Goal: Complete Application Form: Complete application form

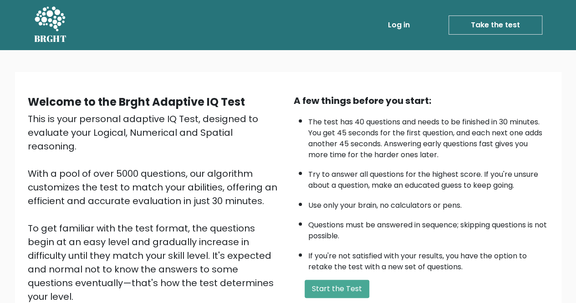
click at [395, 16] on link "Log in" at bounding box center [398, 25] width 29 height 18
click at [339, 280] on button "Start the Test" at bounding box center [337, 289] width 65 height 18
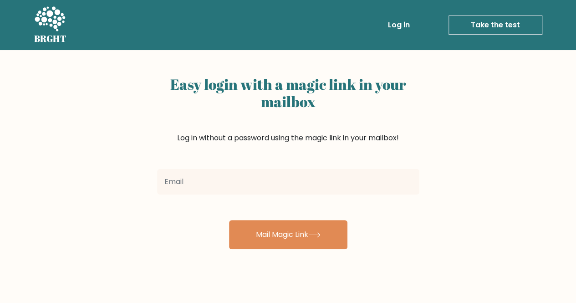
click at [228, 187] on input "email" at bounding box center [288, 182] width 262 height 26
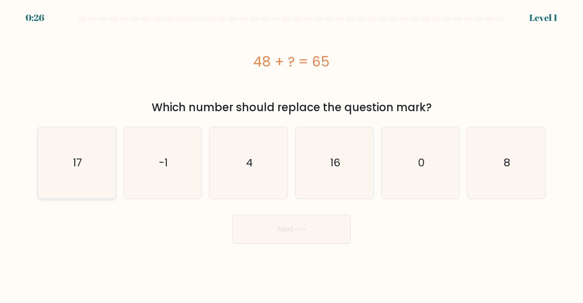
click at [47, 158] on icon "17" at bounding box center [77, 163] width 72 height 72
click at [292, 154] on input "a. 17" at bounding box center [292, 153] width 0 height 2
radio input "true"
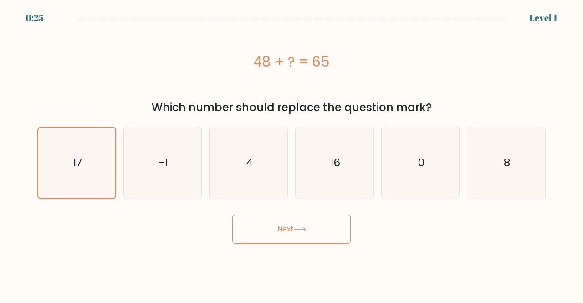
click at [269, 231] on button "Next" at bounding box center [291, 229] width 118 height 29
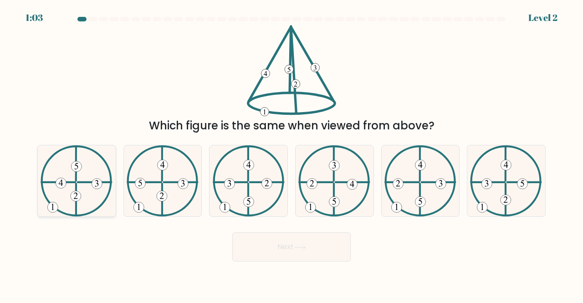
click at [71, 200] on icon at bounding box center [77, 181] width 72 height 72
click at [292, 154] on input "a." at bounding box center [292, 153] width 0 height 2
radio input "true"
click at [251, 242] on button "Next" at bounding box center [291, 246] width 118 height 29
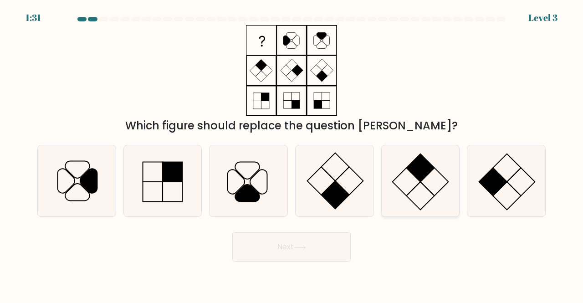
click at [452, 184] on icon at bounding box center [421, 181] width 72 height 72
click at [292, 154] on input "e." at bounding box center [292, 153] width 0 height 2
radio input "true"
click at [338, 246] on button "Next" at bounding box center [291, 246] width 118 height 29
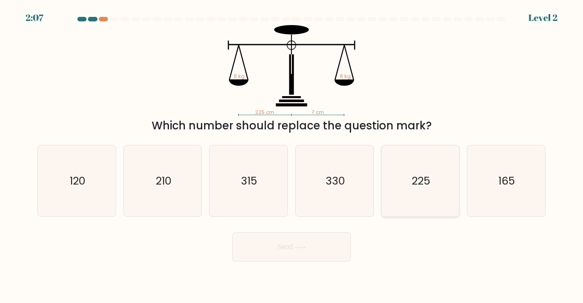
click at [451, 182] on icon "225" at bounding box center [421, 181] width 72 height 72
click at [292, 154] on input "e. 225" at bounding box center [292, 153] width 0 height 2
radio input "true"
click at [326, 251] on button "Next" at bounding box center [291, 246] width 118 height 29
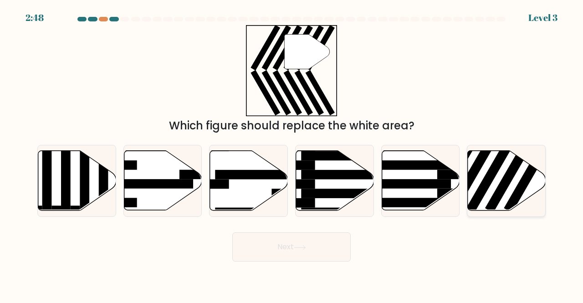
click at [474, 177] on rect at bounding box center [473, 174] width 51 height 78
click at [292, 154] on input "f." at bounding box center [292, 153] width 0 height 2
radio input "true"
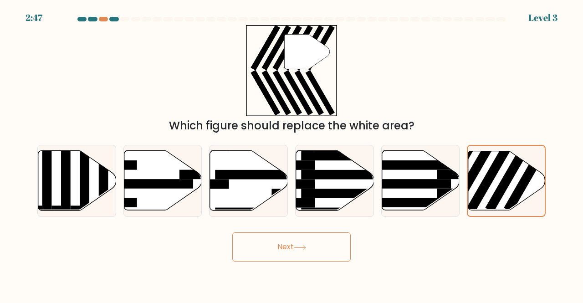
click at [300, 241] on button "Next" at bounding box center [291, 246] width 118 height 29
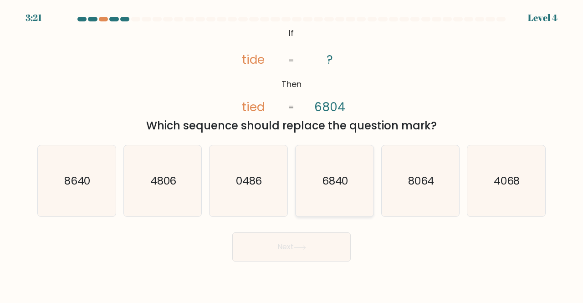
click at [333, 186] on text "6840" at bounding box center [335, 180] width 26 height 15
click at [292, 154] on input "d. 6840" at bounding box center [292, 153] width 0 height 2
radio input "true"
click at [300, 228] on div "Next" at bounding box center [291, 245] width 519 height 34
click at [292, 235] on button "Next" at bounding box center [291, 246] width 118 height 29
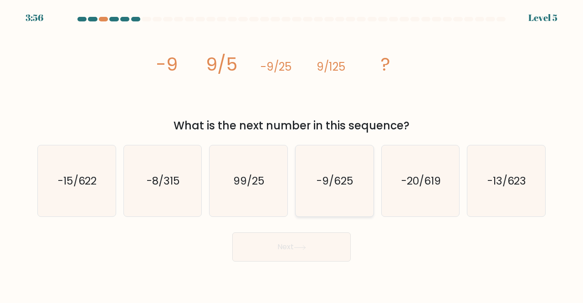
click at [323, 172] on icon "-9/625" at bounding box center [335, 181] width 72 height 72
click at [292, 154] on input "d. -9/625" at bounding box center [292, 153] width 0 height 2
radio input "true"
click at [309, 243] on button "Next" at bounding box center [291, 246] width 118 height 29
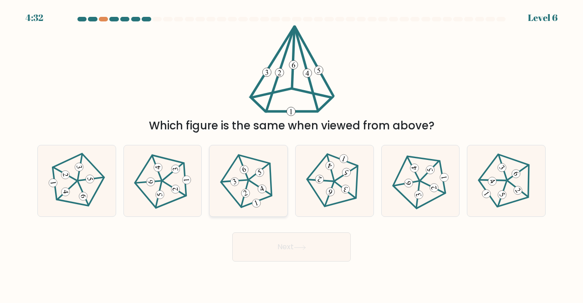
click at [241, 182] on icon at bounding box center [248, 180] width 57 height 57
click at [292, 154] on input "c." at bounding box center [292, 153] width 0 height 2
radio input "true"
click at [242, 250] on button "Next" at bounding box center [291, 246] width 118 height 29
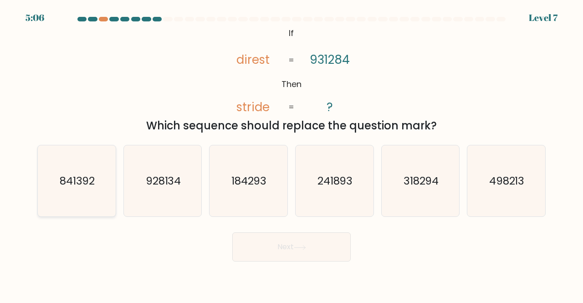
click at [97, 195] on icon "841392" at bounding box center [77, 181] width 72 height 72
click at [292, 154] on input "a. 841392" at bounding box center [292, 153] width 0 height 2
radio input "true"
click at [269, 251] on button "Next" at bounding box center [291, 246] width 118 height 29
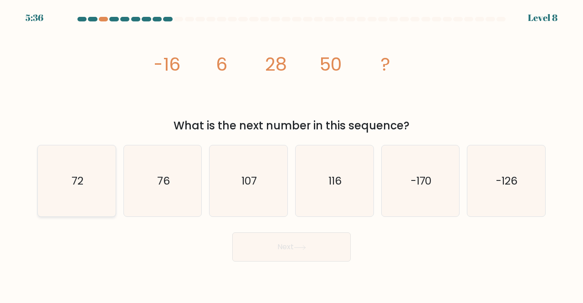
click at [93, 195] on icon "72" at bounding box center [77, 181] width 72 height 72
click at [292, 154] on input "a. 72" at bounding box center [292, 153] width 0 height 2
radio input "true"
click at [180, 203] on icon "76" at bounding box center [163, 181] width 72 height 72
click at [292, 154] on input "b. 76" at bounding box center [292, 153] width 0 height 2
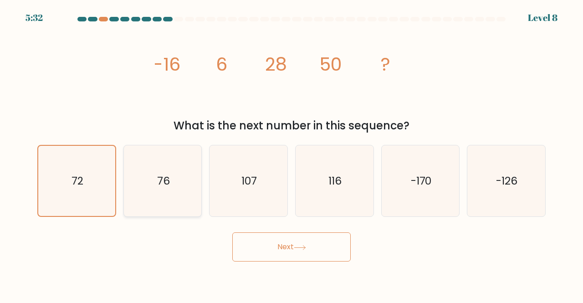
radio input "true"
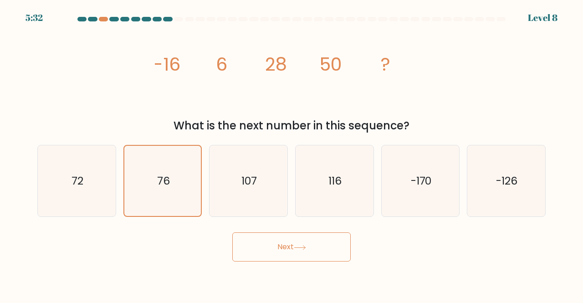
click at [256, 242] on button "Next" at bounding box center [291, 246] width 118 height 29
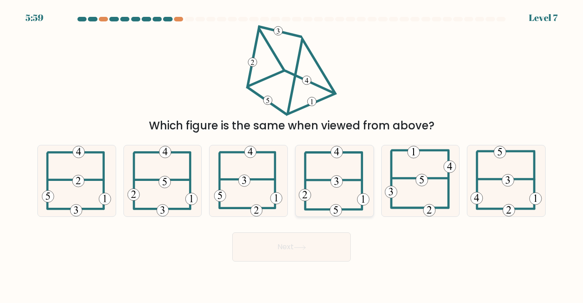
click at [357, 206] on icon at bounding box center [334, 181] width 71 height 72
click at [292, 154] on input "d." at bounding box center [292, 153] width 0 height 2
radio input "true"
click at [339, 244] on button "Next" at bounding box center [291, 246] width 118 height 29
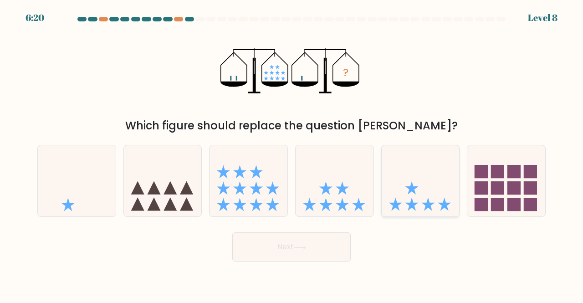
click at [455, 196] on icon at bounding box center [421, 181] width 78 height 64
click at [292, 154] on input "e." at bounding box center [292, 153] width 0 height 2
radio input "true"
click at [313, 238] on button "Next" at bounding box center [291, 246] width 118 height 29
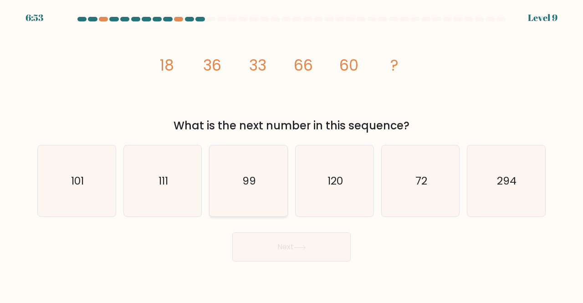
click at [268, 204] on icon "99" at bounding box center [249, 181] width 72 height 72
click at [292, 154] on input "c. 99" at bounding box center [292, 153] width 0 height 2
radio input "true"
click at [304, 238] on button "Next" at bounding box center [291, 246] width 118 height 29
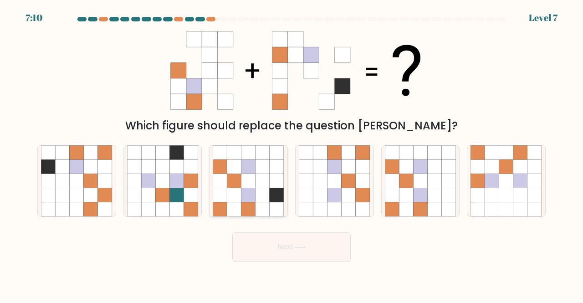
click at [251, 173] on icon at bounding box center [248, 166] width 14 height 14
click at [292, 154] on input "c." at bounding box center [292, 153] width 0 height 2
radio input "true"
click at [254, 250] on button "Next" at bounding box center [291, 246] width 118 height 29
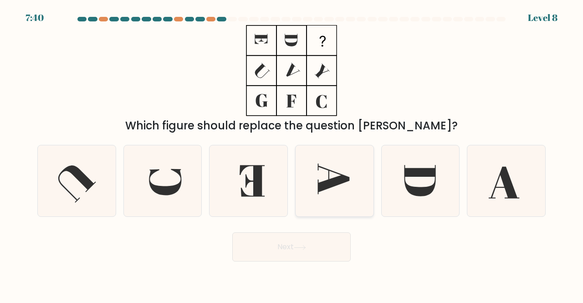
click at [339, 195] on icon at bounding box center [335, 181] width 72 height 72
click at [292, 154] on input "d." at bounding box center [292, 153] width 0 height 2
radio input "true"
click at [296, 243] on button "Next" at bounding box center [291, 246] width 118 height 29
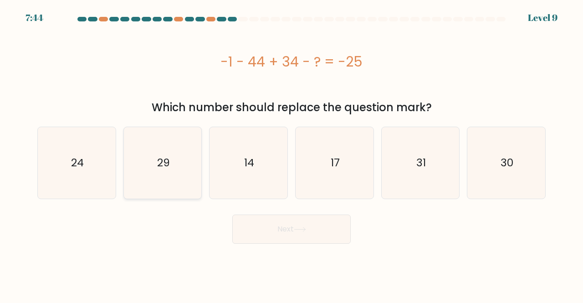
click at [151, 151] on icon "29" at bounding box center [163, 163] width 72 height 72
click at [292, 152] on input "b. 29" at bounding box center [292, 153] width 0 height 2
radio input "true"
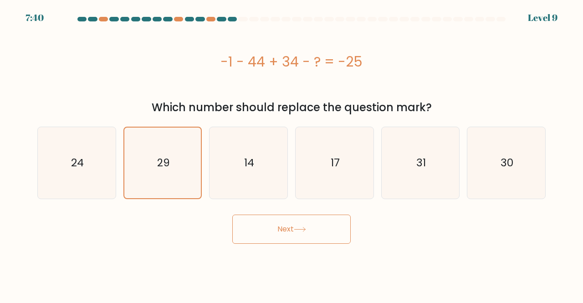
click at [309, 225] on button "Next" at bounding box center [291, 229] width 118 height 29
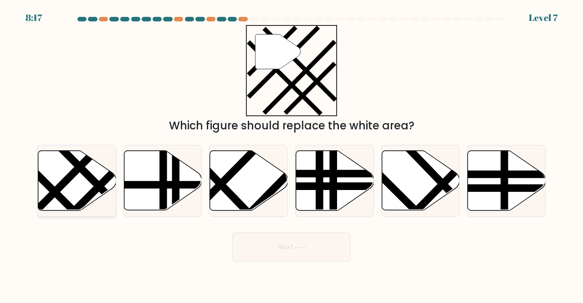
click at [113, 184] on icon at bounding box center [77, 181] width 78 height 60
click at [292, 154] on input "a." at bounding box center [292, 153] width 0 height 2
radio input "true"
click at [282, 251] on button "Next" at bounding box center [291, 246] width 118 height 29
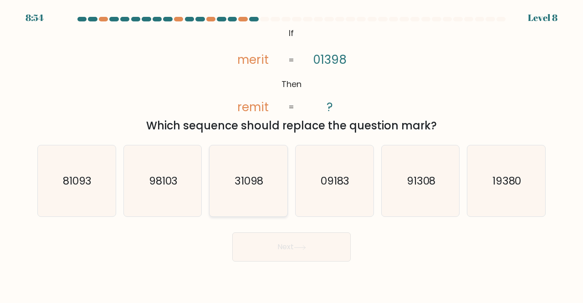
click at [217, 177] on icon "31098" at bounding box center [249, 181] width 72 height 72
click at [292, 154] on input "c. 31098" at bounding box center [292, 153] width 0 height 2
radio input "true"
click at [294, 257] on button "Next" at bounding box center [291, 246] width 118 height 29
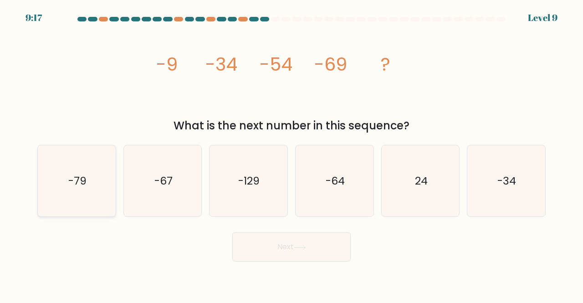
click at [95, 210] on icon "-79" at bounding box center [77, 181] width 72 height 72
click at [292, 154] on input "a. -79" at bounding box center [292, 153] width 0 height 2
radio input "true"
click at [250, 244] on button "Next" at bounding box center [291, 246] width 118 height 29
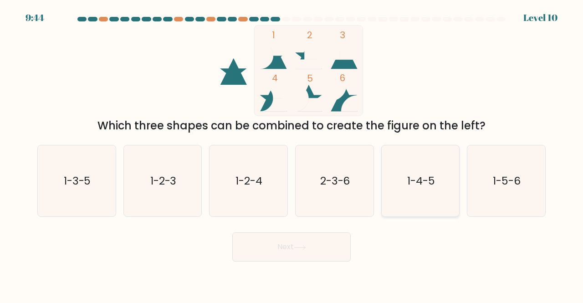
click at [433, 197] on icon "1-4-5" at bounding box center [421, 181] width 72 height 72
click at [292, 154] on input "e. 1-4-5" at bounding box center [292, 153] width 0 height 2
radio input "true"
click at [327, 243] on button "Next" at bounding box center [291, 246] width 118 height 29
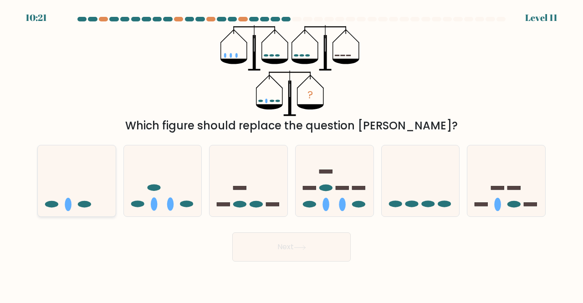
click at [115, 203] on icon at bounding box center [77, 181] width 78 height 64
click at [292, 154] on input "a." at bounding box center [292, 153] width 0 height 2
radio input "true"
click at [298, 236] on button "Next" at bounding box center [291, 246] width 118 height 29
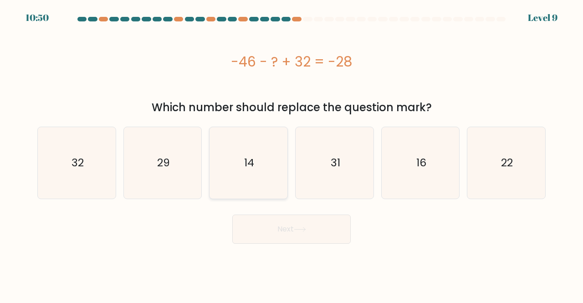
click at [249, 163] on text "14" at bounding box center [249, 162] width 10 height 15
click at [292, 154] on input "c. 14" at bounding box center [292, 153] width 0 height 2
radio input "true"
click at [257, 223] on button "Next" at bounding box center [291, 229] width 118 height 29
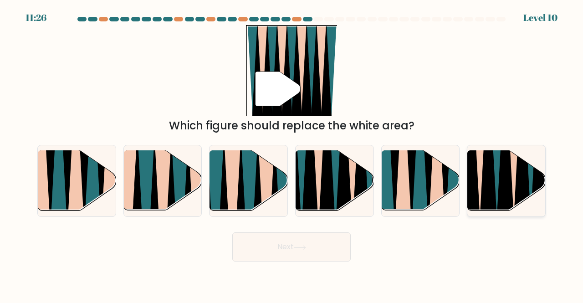
click at [484, 193] on icon at bounding box center [489, 151] width 18 height 156
click at [292, 154] on input "f." at bounding box center [292, 153] width 0 height 2
radio input "true"
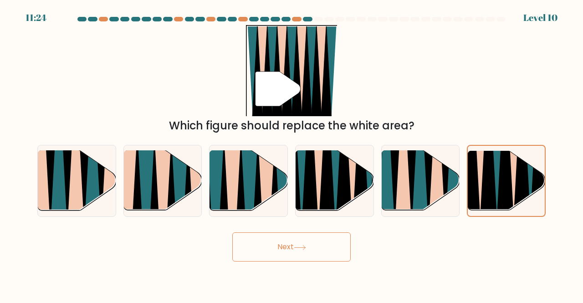
click at [326, 251] on button "Next" at bounding box center [291, 246] width 118 height 29
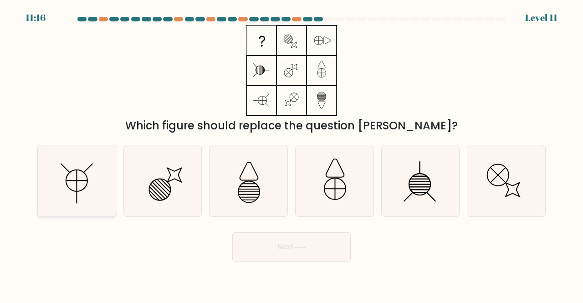
click at [100, 197] on icon at bounding box center [77, 181] width 72 height 72
click at [292, 154] on input "a." at bounding box center [292, 153] width 0 height 2
radio input "true"
click at [278, 251] on button "Next" at bounding box center [291, 246] width 118 height 29
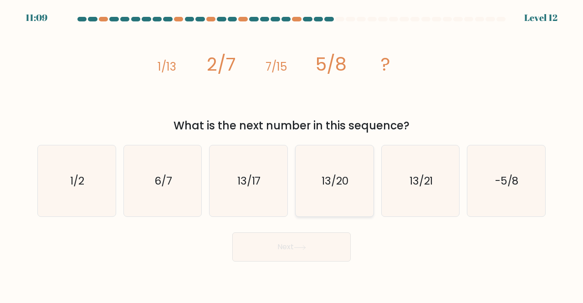
click at [308, 179] on icon "13/20" at bounding box center [335, 181] width 72 height 72
click at [292, 154] on input "d. 13/20" at bounding box center [292, 153] width 0 height 2
radio input "true"
click at [319, 246] on button "Next" at bounding box center [291, 246] width 118 height 29
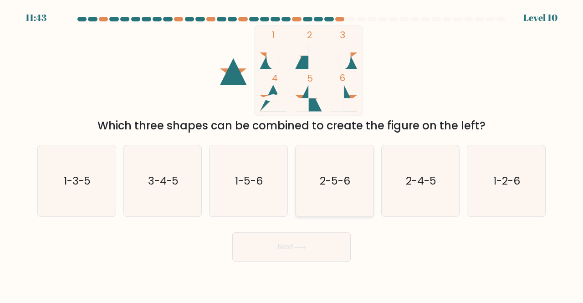
click at [312, 187] on icon "2-5-6" at bounding box center [335, 181] width 72 height 72
click at [292, 154] on input "d. 2-5-6" at bounding box center [292, 153] width 0 height 2
radio input "true"
click at [292, 247] on button "Next" at bounding box center [291, 246] width 118 height 29
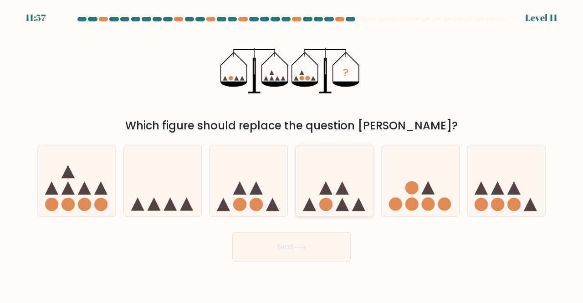
click at [329, 195] on icon at bounding box center [325, 187] width 13 height 13
click at [292, 154] on input "d." at bounding box center [292, 153] width 0 height 2
radio input "true"
click at [322, 239] on button "Next" at bounding box center [291, 246] width 118 height 29
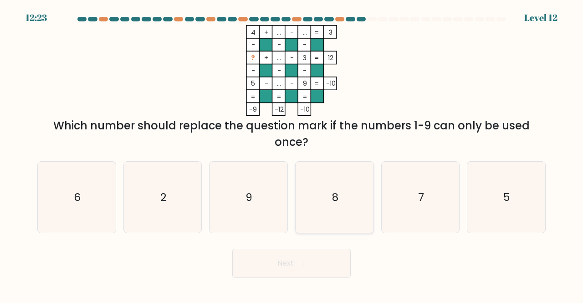
click at [334, 208] on icon "8" at bounding box center [335, 198] width 72 height 72
click at [292, 154] on input "d. 8" at bounding box center [292, 153] width 0 height 2
radio input "true"
click at [306, 257] on button "Next" at bounding box center [291, 263] width 118 height 29
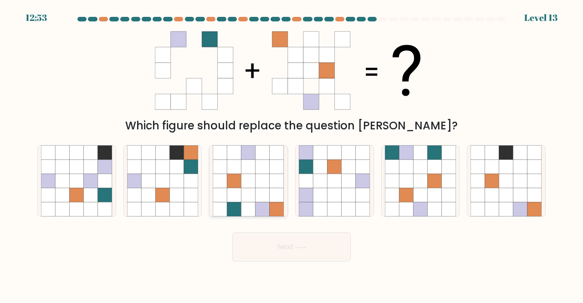
click at [257, 212] on icon at bounding box center [263, 209] width 14 height 14
click at [292, 154] on input "c." at bounding box center [292, 153] width 0 height 2
radio input "true"
click at [272, 247] on button "Next" at bounding box center [291, 246] width 118 height 29
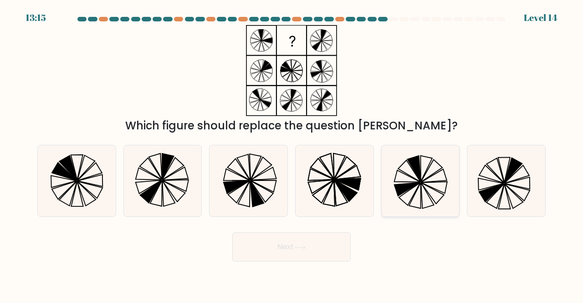
click at [401, 188] on icon at bounding box center [407, 189] width 26 height 14
click at [292, 154] on input "e." at bounding box center [292, 153] width 0 height 2
radio input "true"
click at [325, 245] on button "Next" at bounding box center [291, 246] width 118 height 29
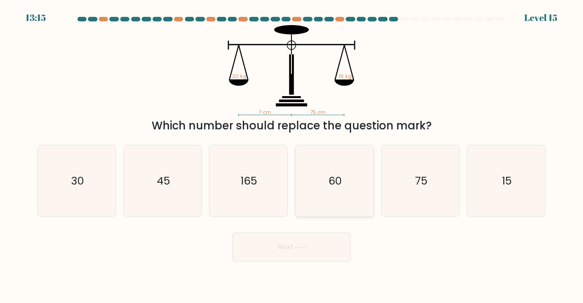
click at [323, 186] on icon "60" at bounding box center [335, 181] width 72 height 72
click at [292, 154] on input "d. 60" at bounding box center [292, 153] width 0 height 2
radio input "true"
click at [279, 246] on button "Next" at bounding box center [291, 246] width 118 height 29
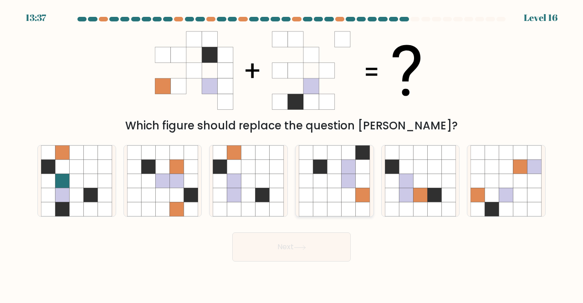
click at [338, 188] on icon at bounding box center [335, 195] width 14 height 14
click at [292, 154] on input "d." at bounding box center [292, 153] width 0 height 2
radio input "true"
click at [258, 191] on icon at bounding box center [263, 195] width 14 height 14
click at [292, 154] on input "c." at bounding box center [292, 153] width 0 height 2
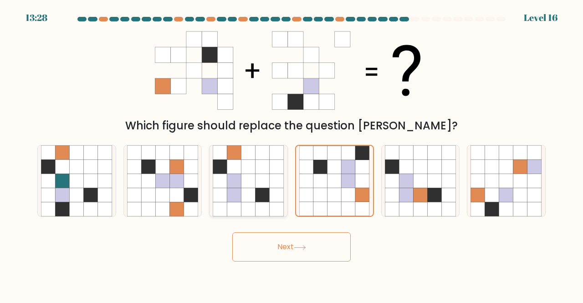
radio input "true"
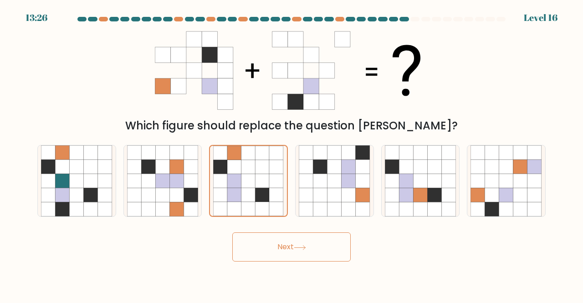
click at [288, 252] on button "Next" at bounding box center [291, 246] width 118 height 29
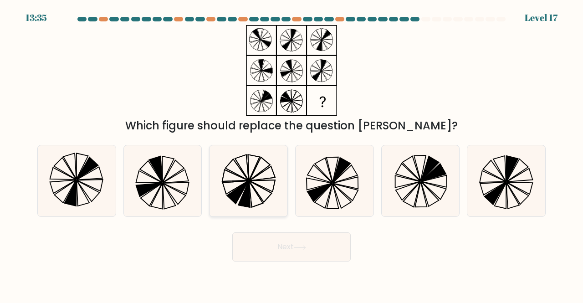
click at [242, 154] on icon at bounding box center [249, 181] width 72 height 72
click at [292, 154] on input "c." at bounding box center [292, 153] width 0 height 2
radio input "true"
click at [267, 235] on button "Next" at bounding box center [291, 246] width 118 height 29
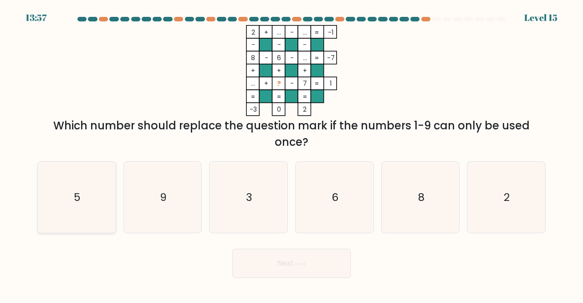
click at [95, 202] on icon "5" at bounding box center [77, 198] width 72 height 72
click at [292, 154] on input "a. 5" at bounding box center [292, 153] width 0 height 2
radio input "true"
click at [272, 274] on button "Next" at bounding box center [291, 263] width 118 height 29
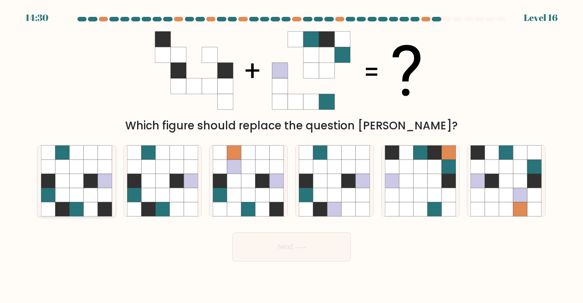
click at [94, 207] on icon at bounding box center [91, 209] width 14 height 14
click at [292, 154] on input "a." at bounding box center [292, 153] width 0 height 2
radio input "true"
click at [265, 243] on button "Next" at bounding box center [291, 246] width 118 height 29
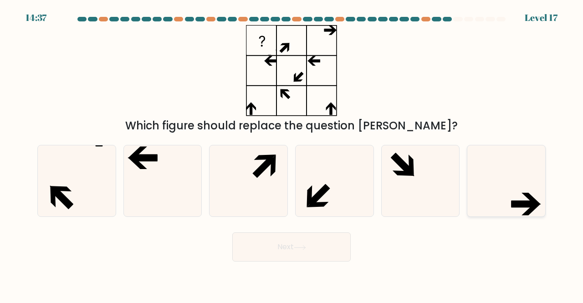
click at [498, 213] on icon at bounding box center [507, 181] width 72 height 72
click at [292, 154] on input "f." at bounding box center [292, 153] width 0 height 2
radio input "true"
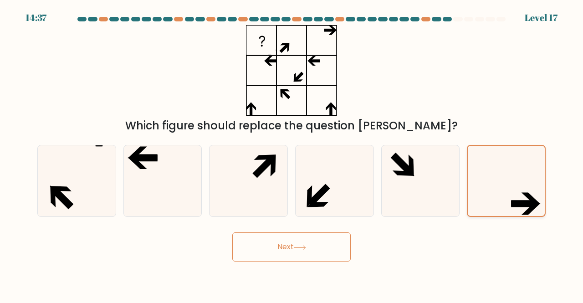
click at [498, 213] on icon at bounding box center [506, 181] width 71 height 71
click at [292, 154] on input "f." at bounding box center [292, 153] width 0 height 2
click at [161, 193] on icon at bounding box center [163, 181] width 72 height 72
click at [292, 154] on input "b." at bounding box center [292, 153] width 0 height 2
radio input "true"
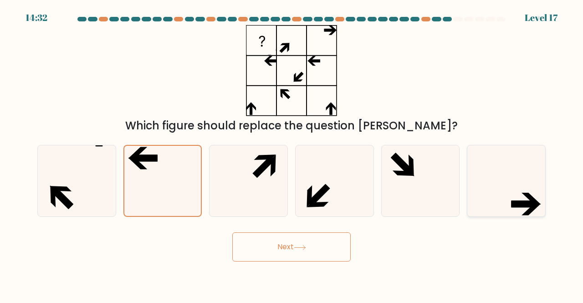
click at [514, 208] on icon at bounding box center [507, 181] width 72 height 72
click at [292, 154] on input "f." at bounding box center [292, 153] width 0 height 2
radio input "true"
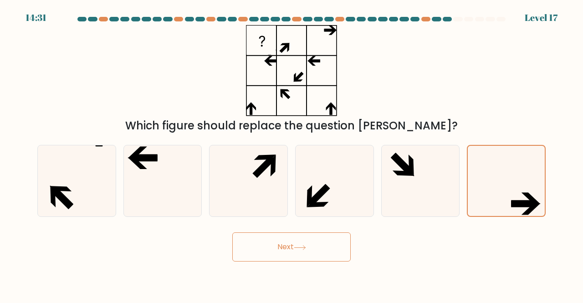
click at [287, 253] on button "Next" at bounding box center [291, 246] width 118 height 29
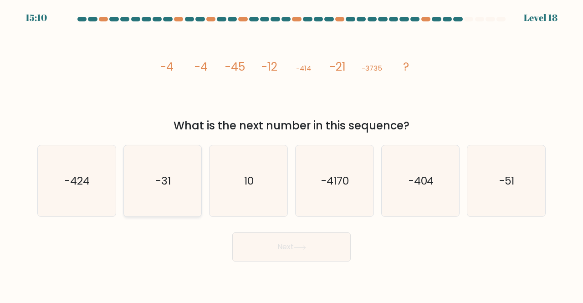
click at [161, 190] on icon "-31" at bounding box center [163, 181] width 72 height 72
click at [292, 154] on input "b. -31" at bounding box center [292, 153] width 0 height 2
radio input "true"
click at [256, 197] on icon "10" at bounding box center [249, 181] width 72 height 72
click at [292, 154] on input "c. 10" at bounding box center [292, 153] width 0 height 2
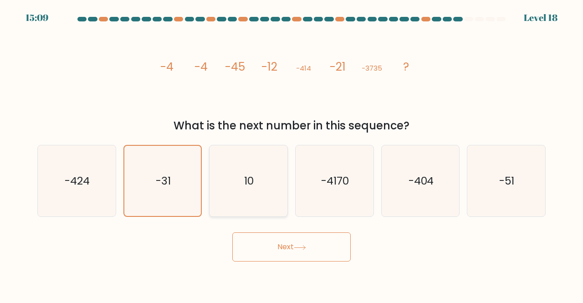
radio input "true"
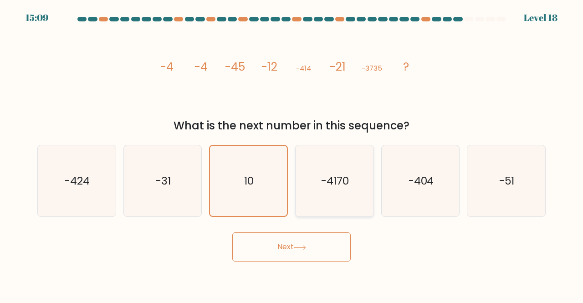
click at [339, 186] on text "-4170" at bounding box center [335, 180] width 28 height 15
click at [292, 154] on input "d. -4170" at bounding box center [292, 153] width 0 height 2
radio input "true"
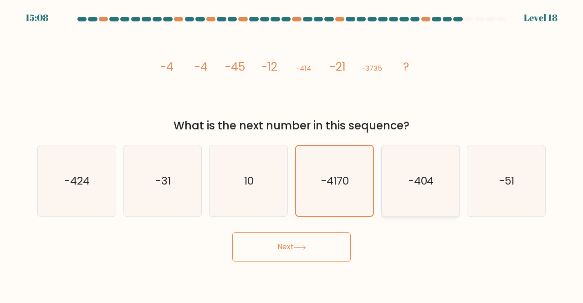
click at [425, 188] on text "-404" at bounding box center [422, 180] width 26 height 15
click at [292, 154] on input "e. -404" at bounding box center [292, 153] width 0 height 2
radio input "true"
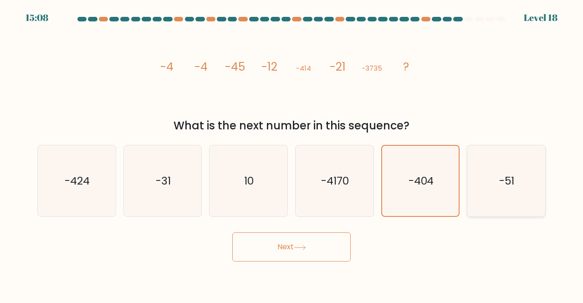
click at [497, 184] on icon "-51" at bounding box center [507, 181] width 72 height 72
click at [292, 154] on input "f. -51" at bounding box center [292, 153] width 0 height 2
radio input "true"
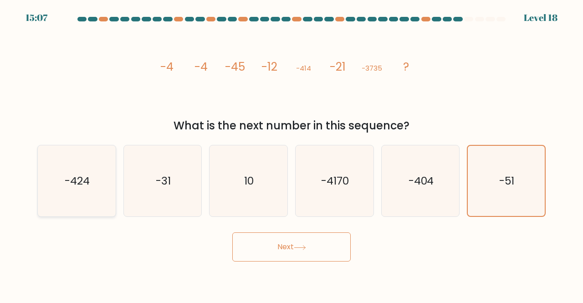
click at [81, 194] on icon "-424" at bounding box center [77, 181] width 72 height 72
click at [292, 154] on input "a. -424" at bounding box center [292, 153] width 0 height 2
radio input "true"
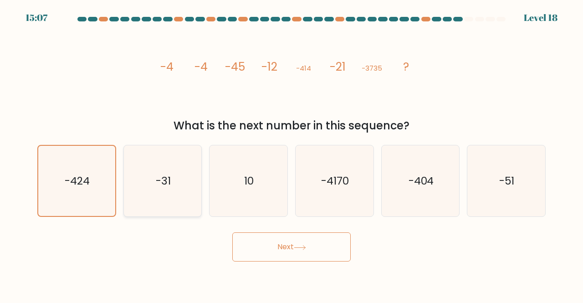
click at [171, 191] on icon "-31" at bounding box center [163, 181] width 72 height 72
click at [292, 154] on input "b. -31" at bounding box center [292, 153] width 0 height 2
radio input "true"
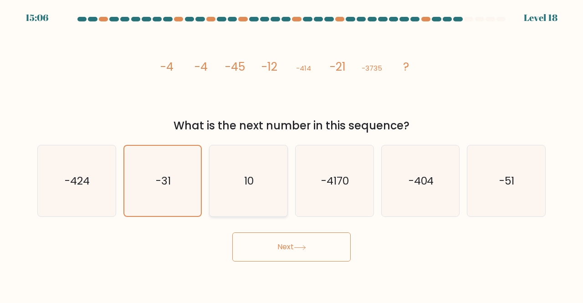
click at [250, 202] on icon "10" at bounding box center [249, 181] width 72 height 72
click at [292, 154] on input "c. 10" at bounding box center [292, 153] width 0 height 2
radio input "true"
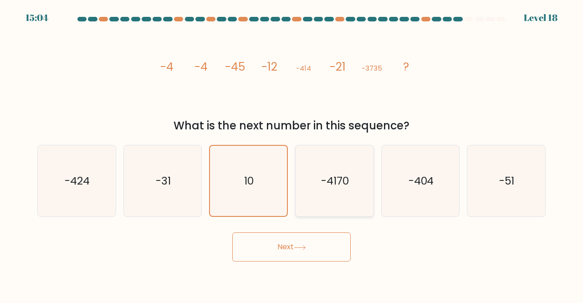
click at [318, 161] on icon "-4170" at bounding box center [335, 181] width 72 height 72
click at [292, 154] on input "d. -4170" at bounding box center [292, 153] width 0 height 2
radio input "true"
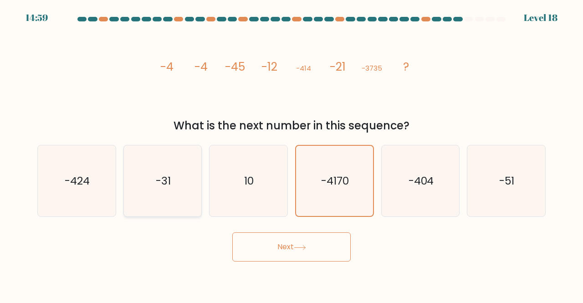
click at [143, 187] on icon "-31" at bounding box center [163, 181] width 72 height 72
click at [292, 154] on input "b. -31" at bounding box center [292, 153] width 0 height 2
radio input "true"
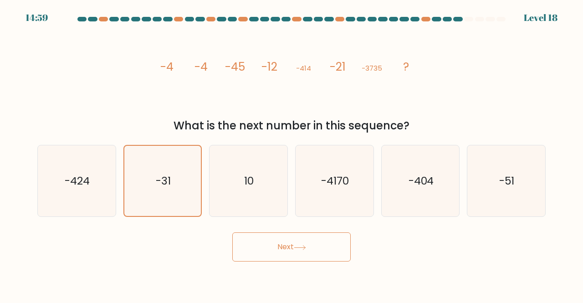
click at [268, 250] on button "Next" at bounding box center [291, 246] width 118 height 29
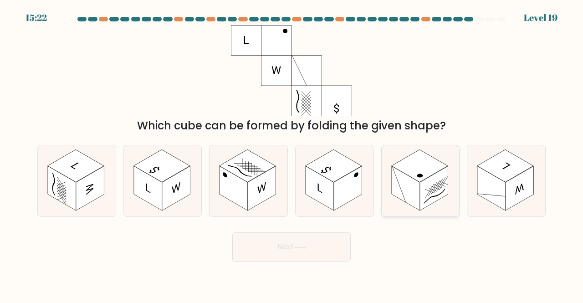
click at [451, 194] on icon at bounding box center [421, 181] width 78 height 72
click at [292, 154] on input "e." at bounding box center [292, 153] width 0 height 2
radio input "true"
click at [303, 77] on rect at bounding box center [307, 71] width 30 height 30
click at [237, 40] on rect at bounding box center [246, 40] width 30 height 30
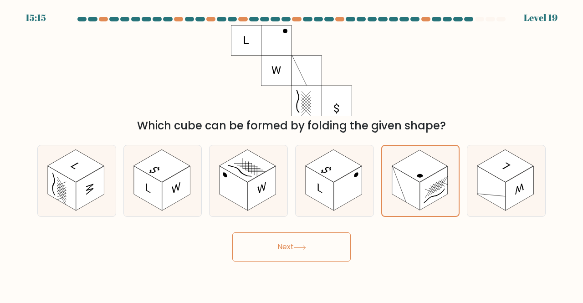
click at [346, 108] on rect at bounding box center [337, 101] width 30 height 30
click at [94, 188] on rect at bounding box center [90, 188] width 28 height 45
click at [292, 154] on input "a." at bounding box center [292, 153] width 0 height 2
radio input "true"
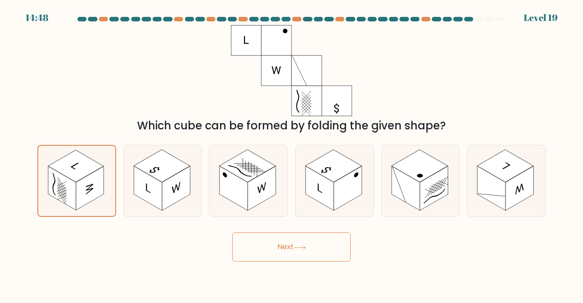
click at [273, 241] on button "Next" at bounding box center [291, 246] width 118 height 29
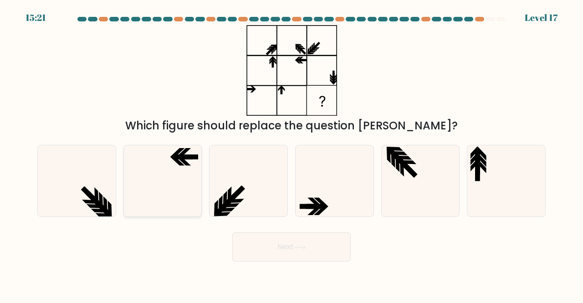
click at [178, 199] on icon at bounding box center [163, 181] width 72 height 72
click at [292, 154] on input "b." at bounding box center [292, 153] width 0 height 2
radio input "true"
click at [269, 245] on button "Next" at bounding box center [291, 246] width 118 height 29
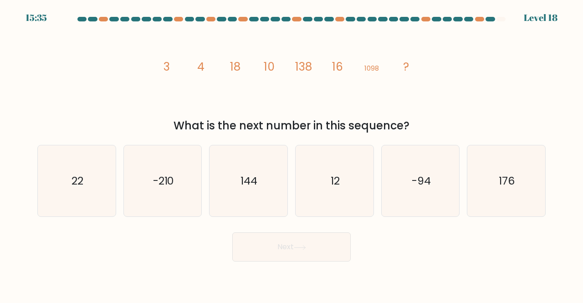
click at [303, 114] on icon "image/svg+xml 3 4 18 10 138 16 1098 ?" at bounding box center [291, 70] width 273 height 91
click at [343, 62] on icon "image/svg+xml 3 4 18 10 138 16 1098 ?" at bounding box center [291, 70] width 273 height 91
click at [339, 65] on tspan "16" at bounding box center [337, 67] width 11 height 16
click at [67, 177] on icon "22" at bounding box center [77, 181] width 72 height 72
click at [292, 154] on input "a. 22" at bounding box center [292, 153] width 0 height 2
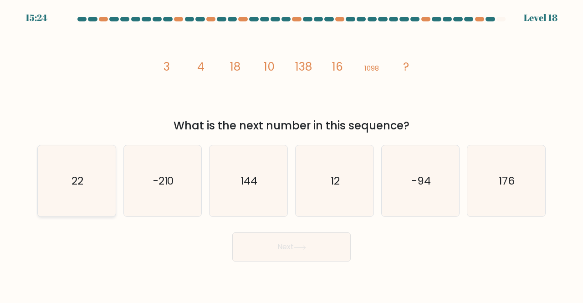
radio input "true"
click at [306, 245] on icon at bounding box center [300, 247] width 12 height 5
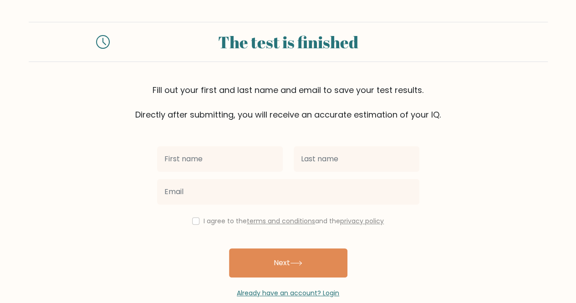
click at [243, 161] on input "text" at bounding box center [220, 159] width 126 height 26
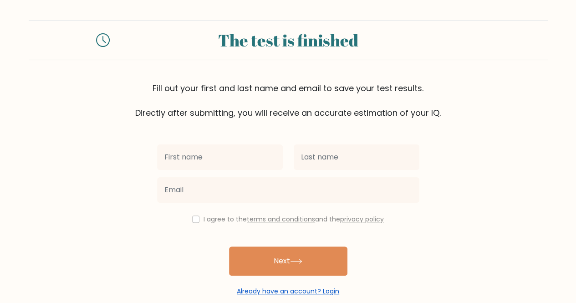
click at [265, 290] on link "Already have an account? Login" at bounding box center [288, 291] width 102 height 9
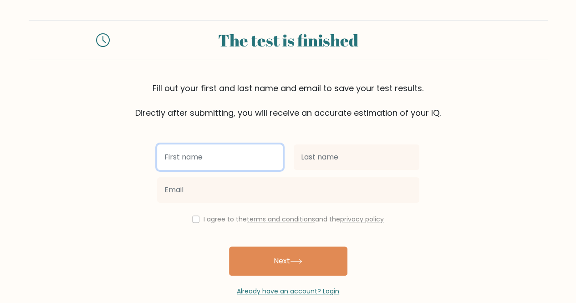
click at [199, 159] on input "text" at bounding box center [220, 157] width 126 height 26
type input "Najwan"
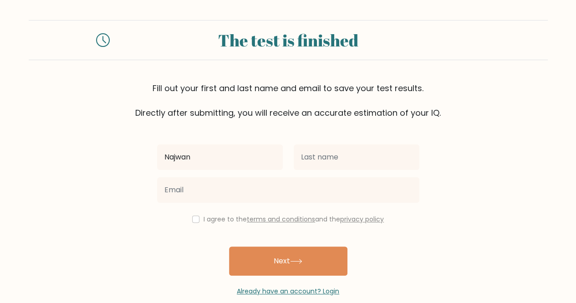
scroll to position [0, 0]
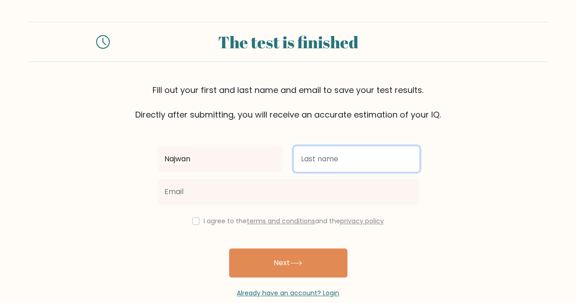
click at [395, 153] on input "text" at bounding box center [357, 159] width 126 height 26
type input "Zakirin"
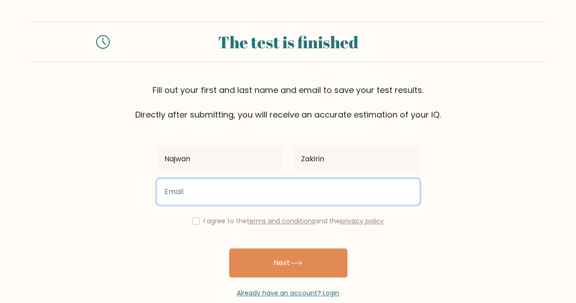
click at [368, 190] on input "email" at bounding box center [288, 192] width 262 height 26
type input "najwanzakirin15@gmail.com"
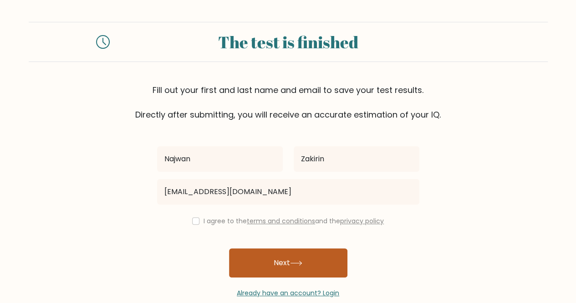
click at [295, 263] on icon at bounding box center [296, 263] width 12 height 5
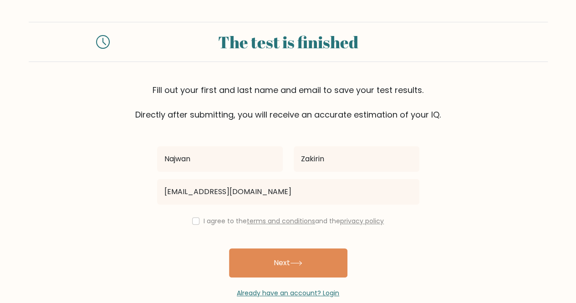
click at [197, 224] on div "I agree to the terms and conditions and the privacy policy" at bounding box center [288, 220] width 273 height 11
click at [196, 220] on input "checkbox" at bounding box center [195, 220] width 7 height 7
checkbox input "true"
click at [278, 247] on div "Najwan Zakirin najwanzakirin15@gmail.com I agree to the terms and conditions an…" at bounding box center [288, 209] width 273 height 177
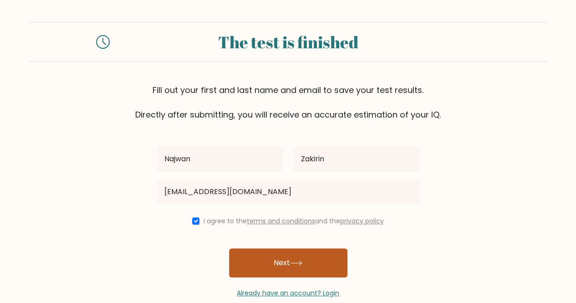
click at [275, 255] on button "Next" at bounding box center [288, 262] width 118 height 29
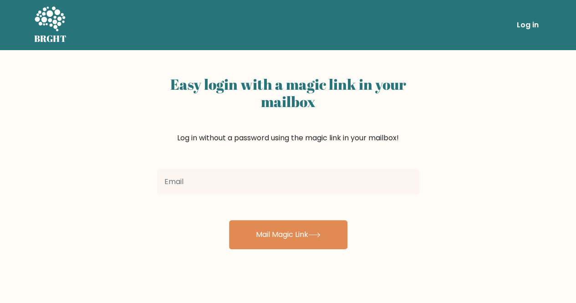
click at [265, 178] on input "email" at bounding box center [288, 182] width 262 height 26
type input "safwanzakirin123@gmail.com"
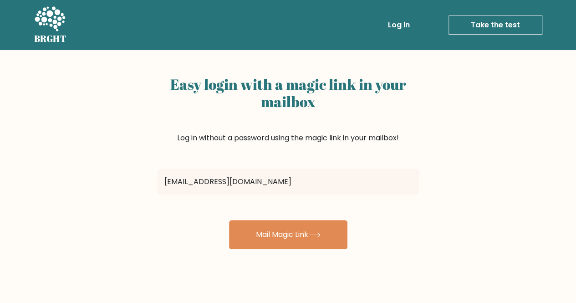
click at [274, 184] on input "safwanzakirin123@gmail.com" at bounding box center [288, 182] width 262 height 26
drag, startPoint x: 274, startPoint y: 184, endPoint x: 265, endPoint y: 178, distance: 10.9
click at [265, 178] on input "safwanzakirin123@gmail.com" at bounding box center [288, 182] width 262 height 26
type input "najwanzakirin29@Gmail.com"
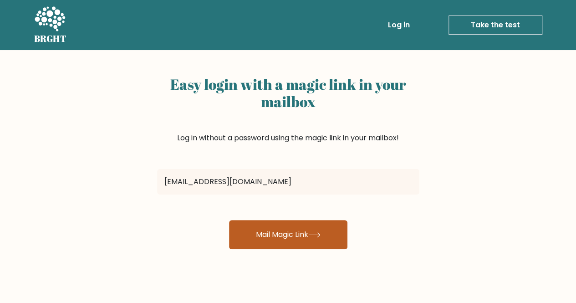
click at [256, 244] on button "Mail Magic Link" at bounding box center [288, 234] width 118 height 29
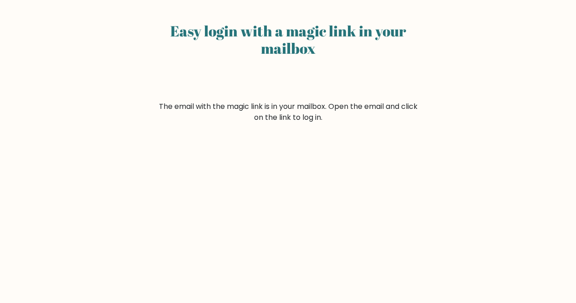
scroll to position [53, 0]
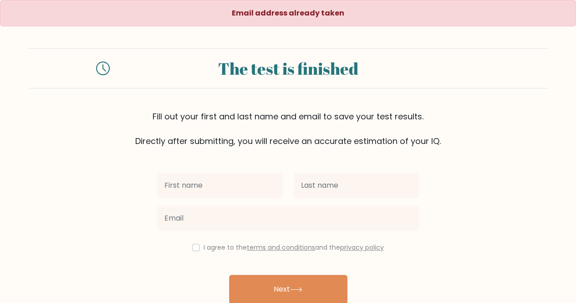
scroll to position [42, 0]
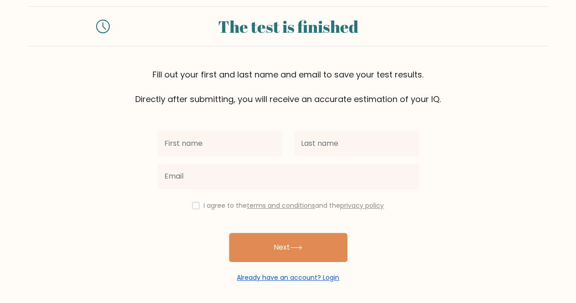
click at [294, 275] on link "Already have an account? Login" at bounding box center [288, 277] width 102 height 9
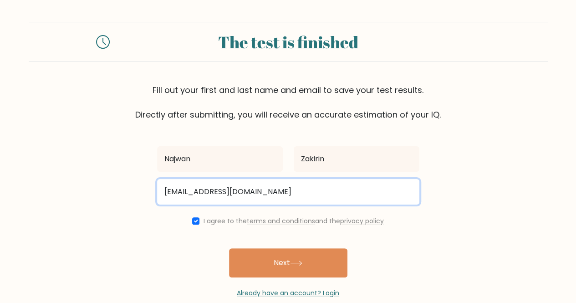
drag, startPoint x: 281, startPoint y: 193, endPoint x: 159, endPoint y: 210, distance: 123.7
click at [159, 210] on div "Najwan [GEOGRAPHIC_DATA] [EMAIL_ADDRESS][DOMAIN_NAME] I agree to the terms and …" at bounding box center [288, 209] width 273 height 177
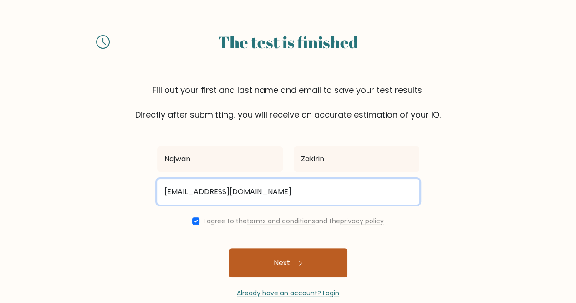
type input "[EMAIL_ADDRESS][DOMAIN_NAME]"
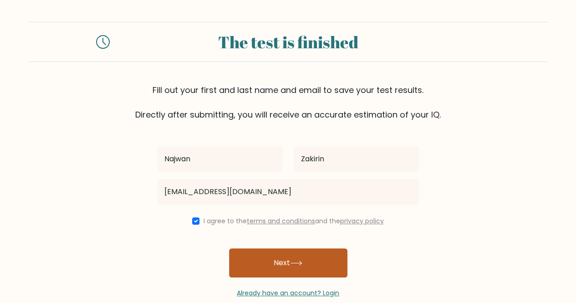
click at [268, 248] on button "Next" at bounding box center [288, 262] width 118 height 29
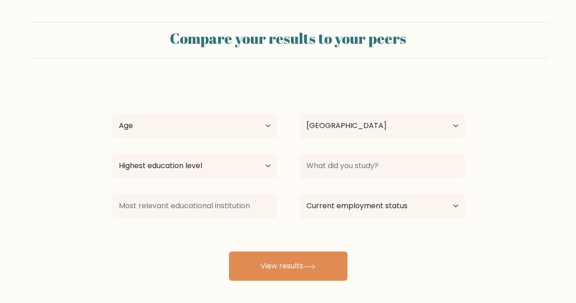
select select "ID"
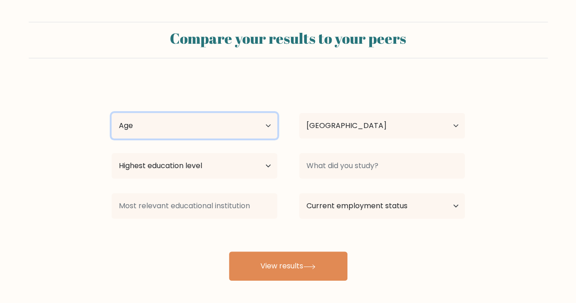
click at [243, 127] on select "Age Under 18 years old 18-24 years old 25-34 years old 35-44 years old 45-54 ye…" at bounding box center [195, 126] width 166 height 26
select select "18_24"
click at [112, 113] on select "Age Under 18 years old 18-24 years old 25-34 years old 35-44 years old 45-54 ye…" at bounding box center [195, 126] width 166 height 26
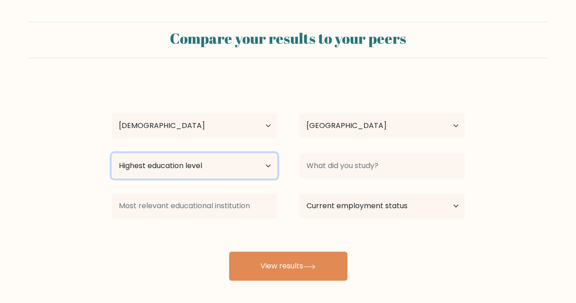
click at [232, 164] on select "Highest education level No schooling Primary Lower Secondary Upper Secondary Oc…" at bounding box center [195, 166] width 166 height 26
click at [112, 153] on select "Highest education level No schooling Primary Lower Secondary Upper Secondary Oc…" at bounding box center [195, 166] width 166 height 26
click at [224, 166] on select "Highest education level No schooling Primary Lower Secondary Upper Secondary Oc…" at bounding box center [195, 166] width 166 height 26
click at [112, 153] on select "Highest education level No schooling Primary Lower Secondary Upper Secondary Oc…" at bounding box center [195, 166] width 166 height 26
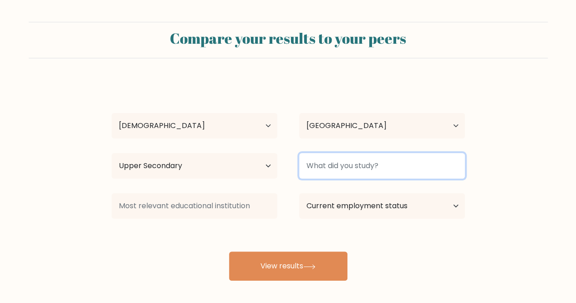
click at [327, 158] on input at bounding box center [382, 166] width 166 height 26
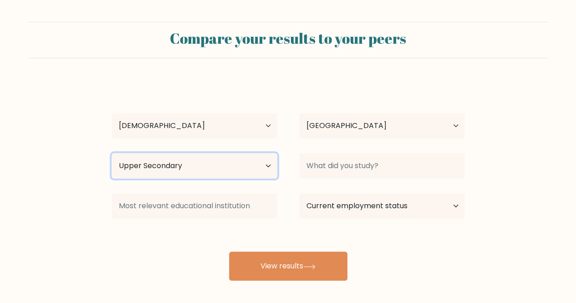
click at [260, 169] on select "Highest education level No schooling Primary Lower Secondary Upper Secondary Oc…" at bounding box center [195, 166] width 166 height 26
select select "primary"
click at [112, 153] on select "Highest education level No schooling Primary Lower Secondary Upper Secondary Oc…" at bounding box center [195, 166] width 166 height 26
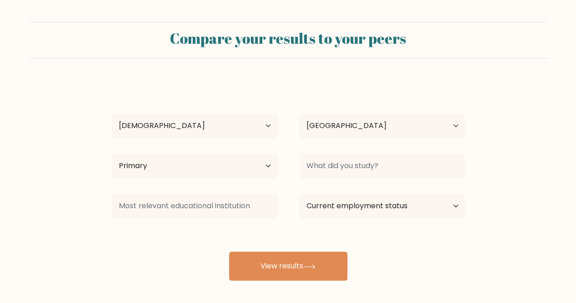
click at [302, 179] on div at bounding box center [382, 165] width 188 height 33
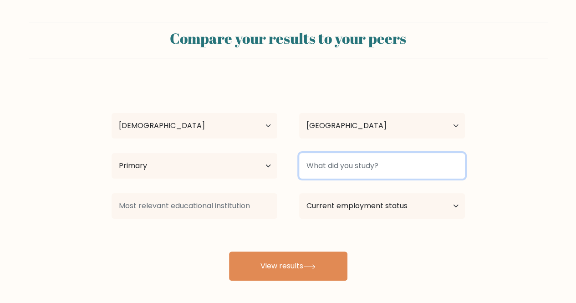
click at [313, 174] on input at bounding box center [382, 166] width 166 height 26
type input "SMA"
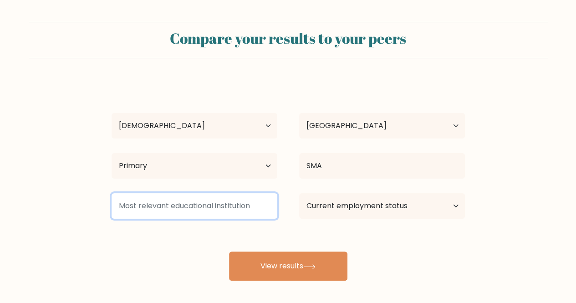
click at [255, 209] on input at bounding box center [195, 206] width 166 height 26
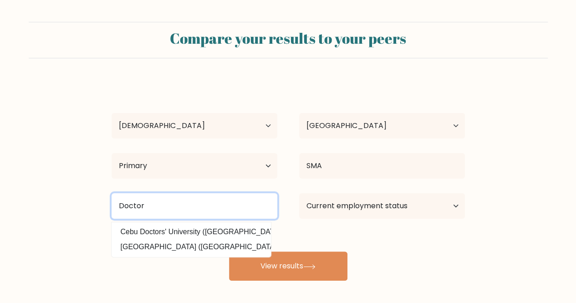
type input "Doctor"
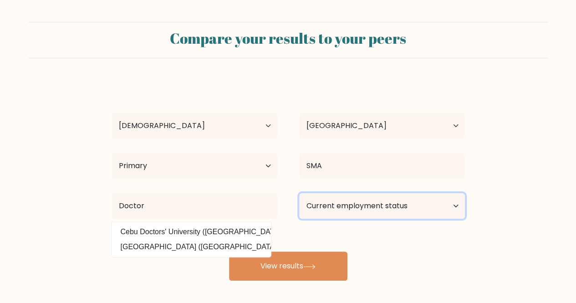
click at [351, 203] on select "Current employment status Employed Student Retired Other / prefer not to answer" at bounding box center [382, 206] width 166 height 26
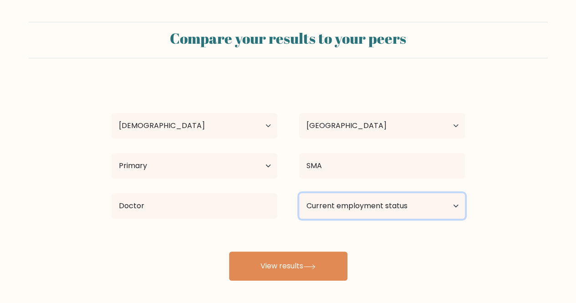
select select "student"
click at [299, 193] on select "Current employment status Employed Student Retired Other / prefer not to answer" at bounding box center [382, 206] width 166 height 26
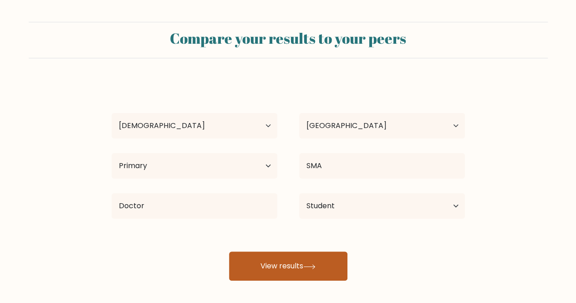
click at [305, 261] on button "View results" at bounding box center [288, 265] width 118 height 29
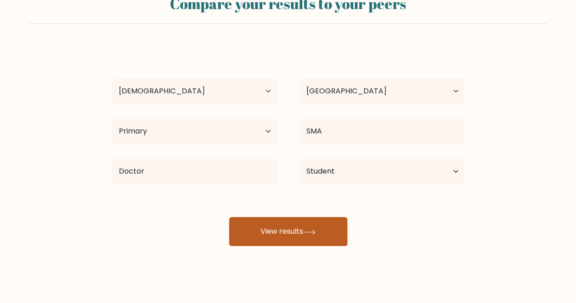
scroll to position [42, 0]
